Goal: Information Seeking & Learning: Learn about a topic

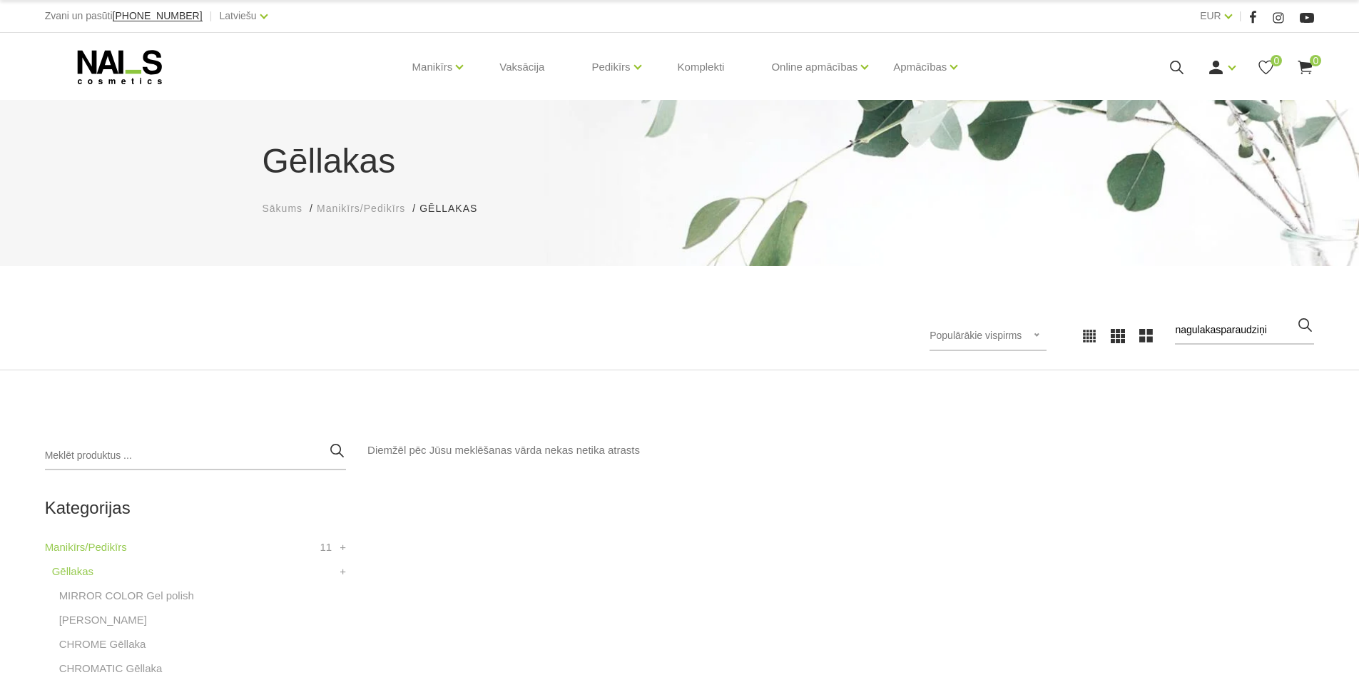
type input "nagulakasparaudziņi"
click at [1209, 330] on input "nagulakasparaudziņi" at bounding box center [1244, 330] width 139 height 29
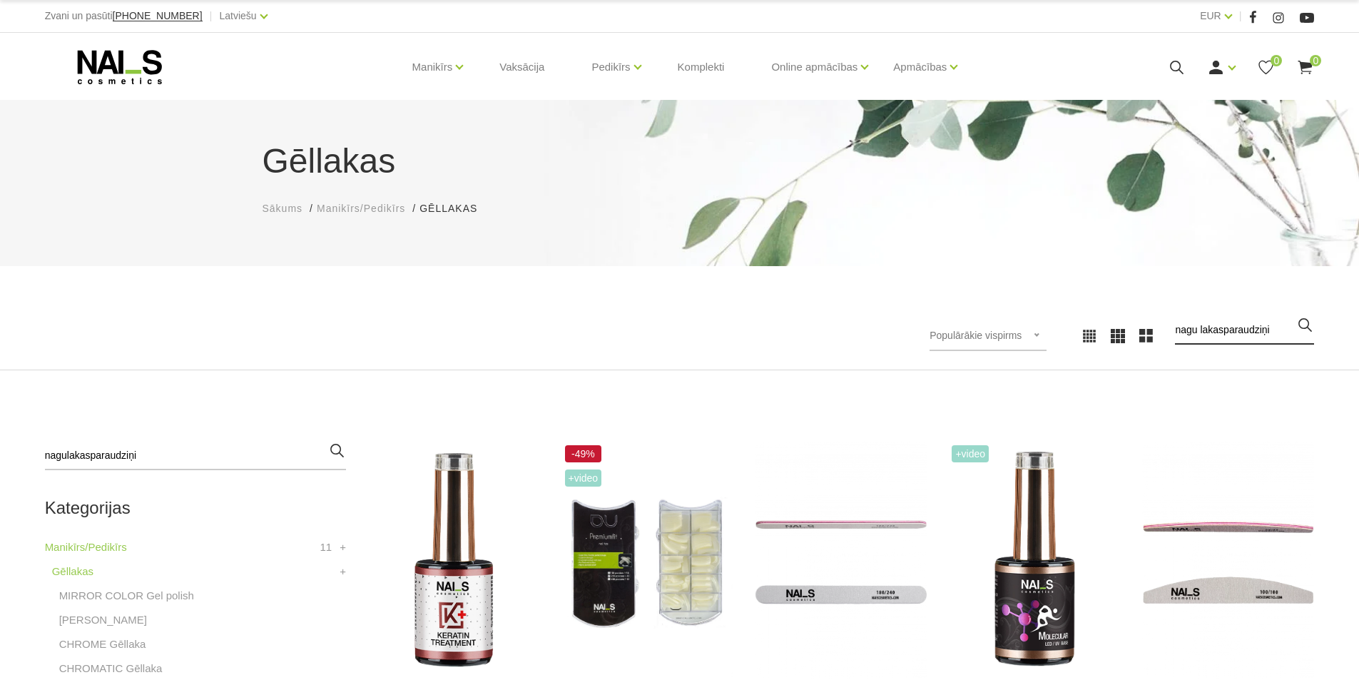
click at [1233, 330] on input "nagu lakasparaudziņi" at bounding box center [1244, 330] width 139 height 29
type input "nagu lakas paraudziņi"
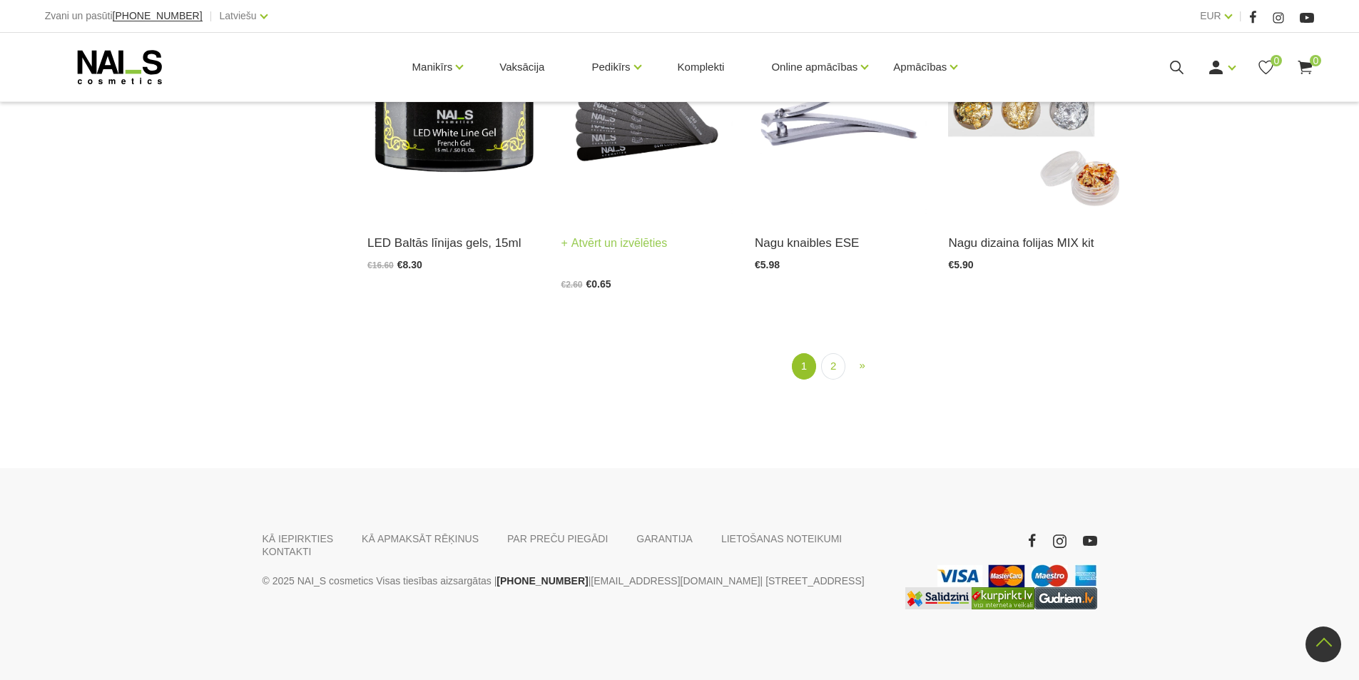
scroll to position [1859, 0]
click at [831, 365] on link "2" at bounding box center [833, 366] width 24 height 26
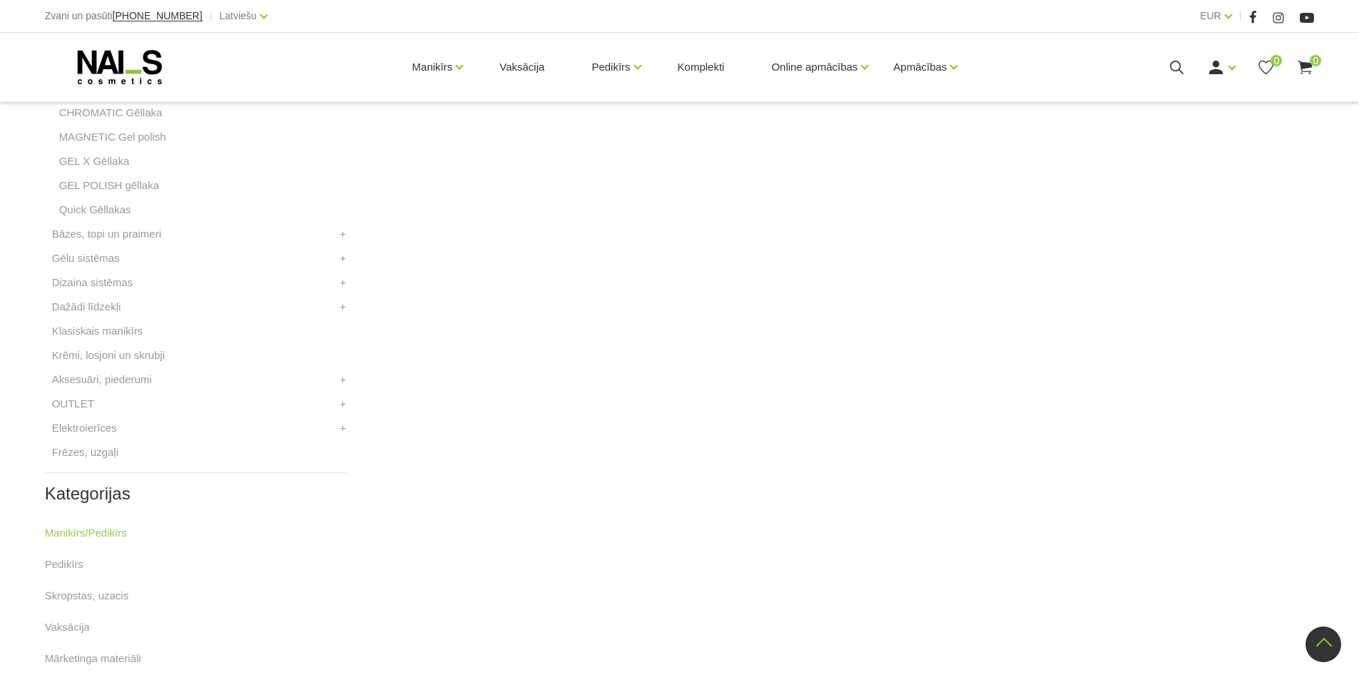
scroll to position [562, 0]
click at [98, 373] on link "Aksesuāri, piederumi" at bounding box center [102, 373] width 100 height 17
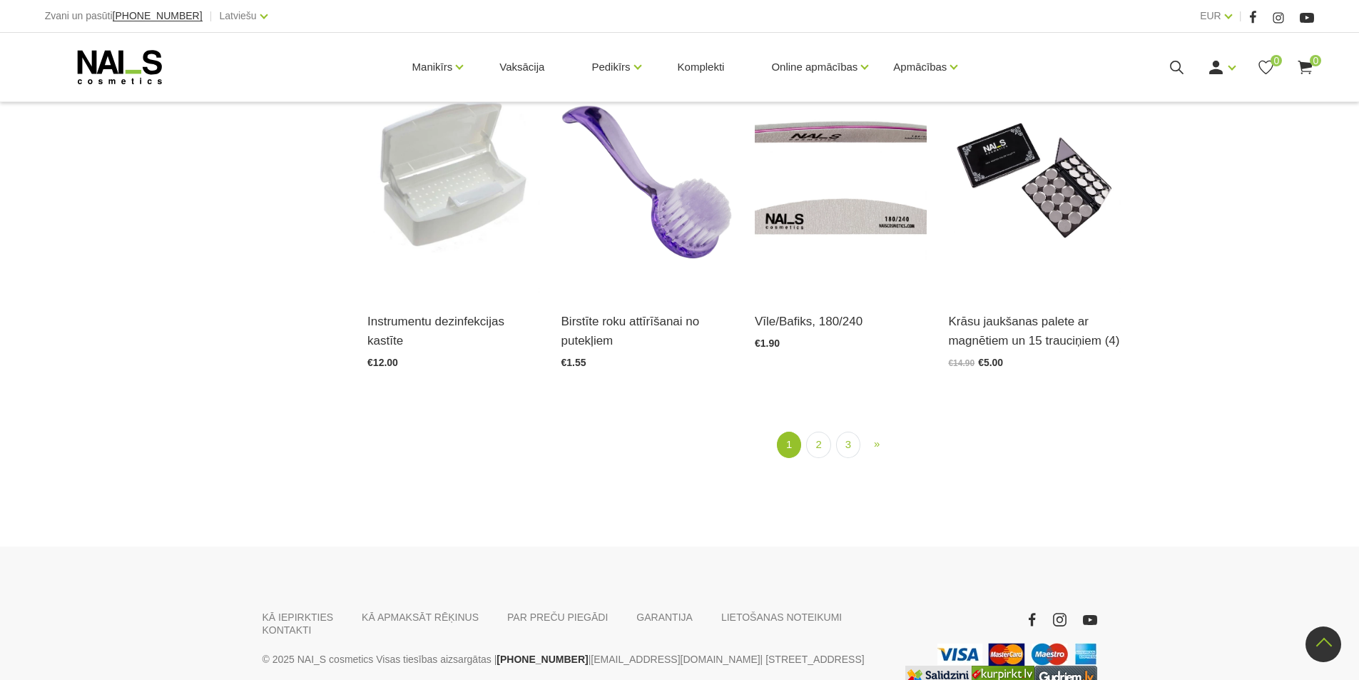
scroll to position [1855, 0]
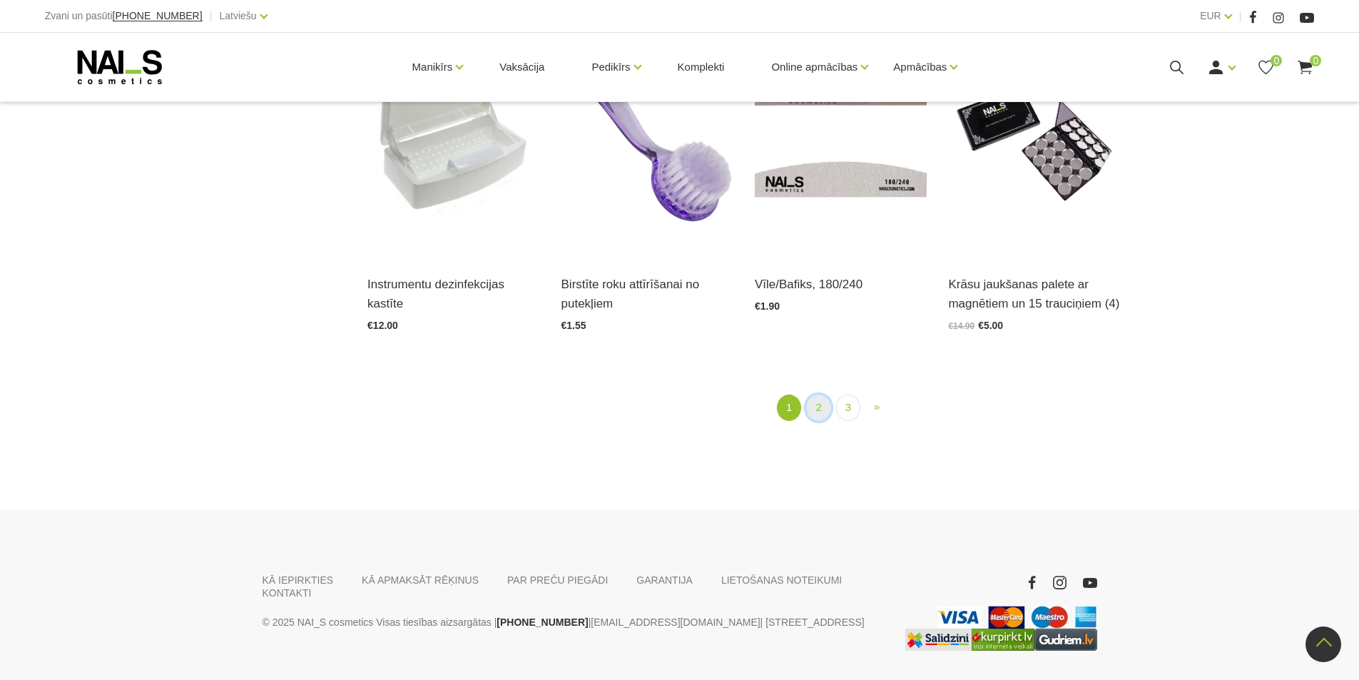
click at [811, 408] on link "2" at bounding box center [818, 408] width 24 height 26
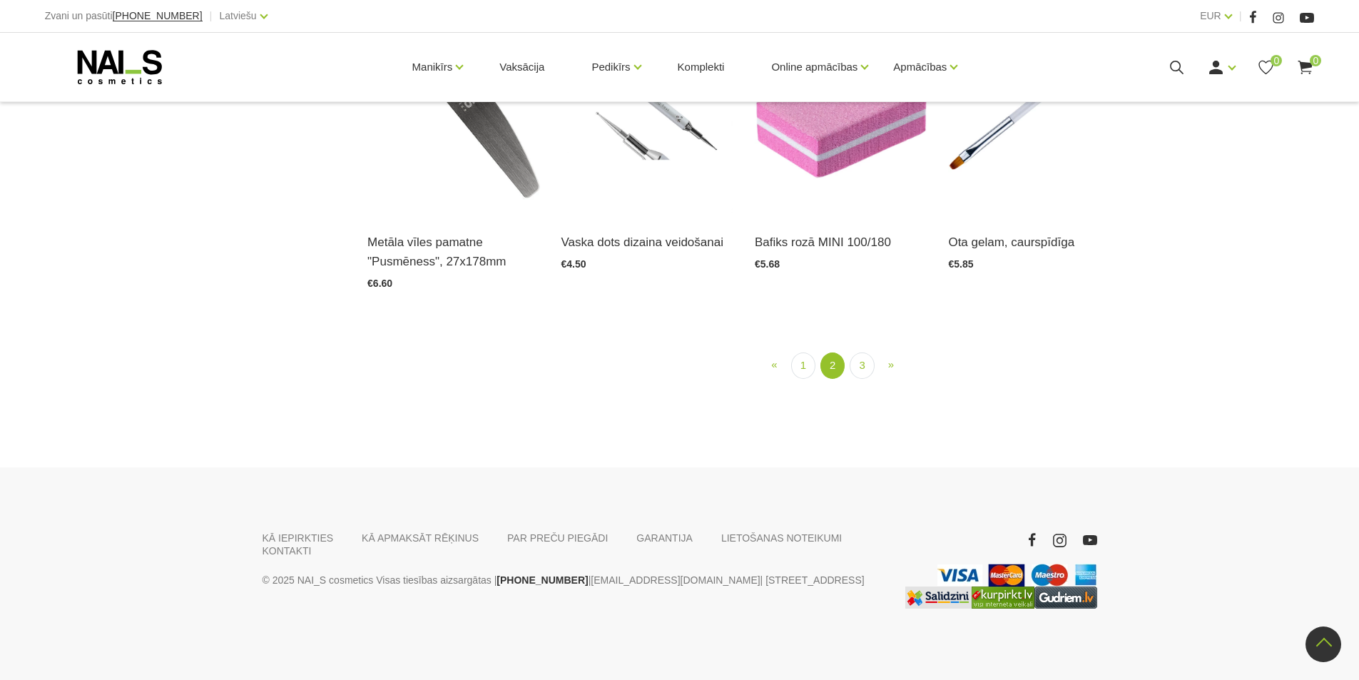
scroll to position [1719, 0]
click at [857, 379] on link "3" at bounding box center [862, 366] width 24 height 26
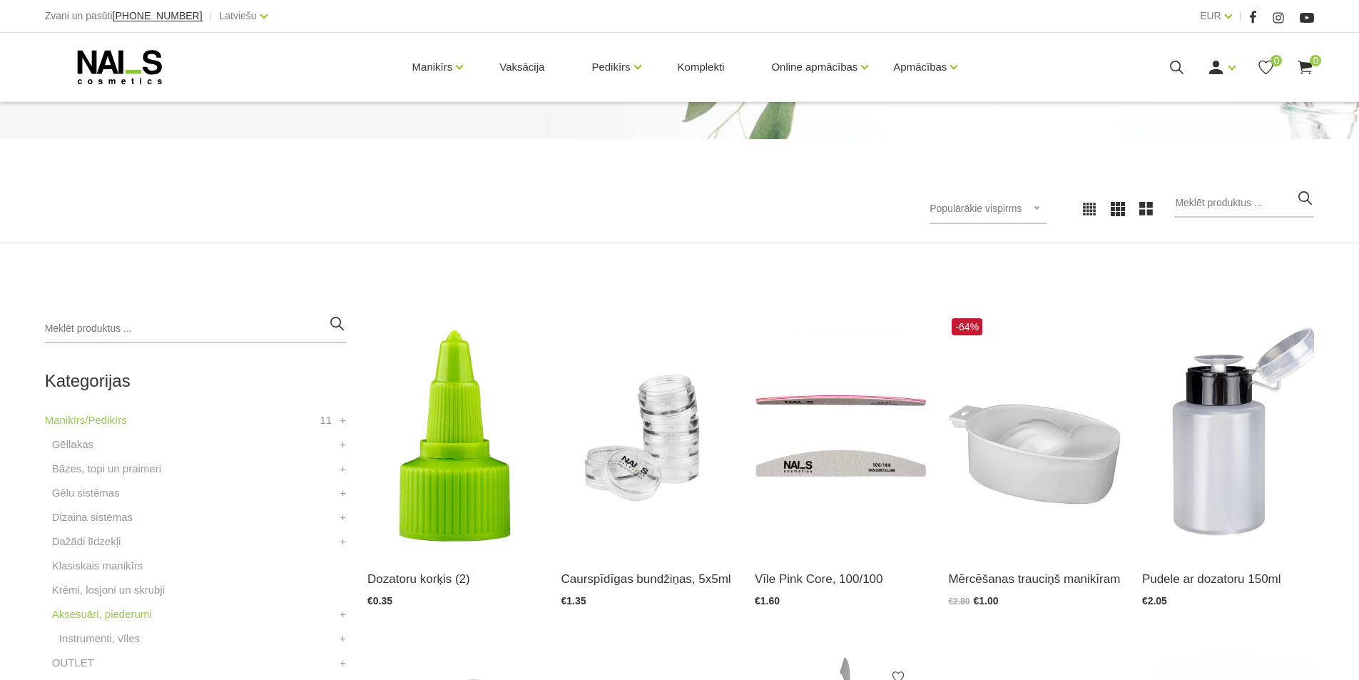
scroll to position [143, 0]
